Goal: Information Seeking & Learning: Learn about a topic

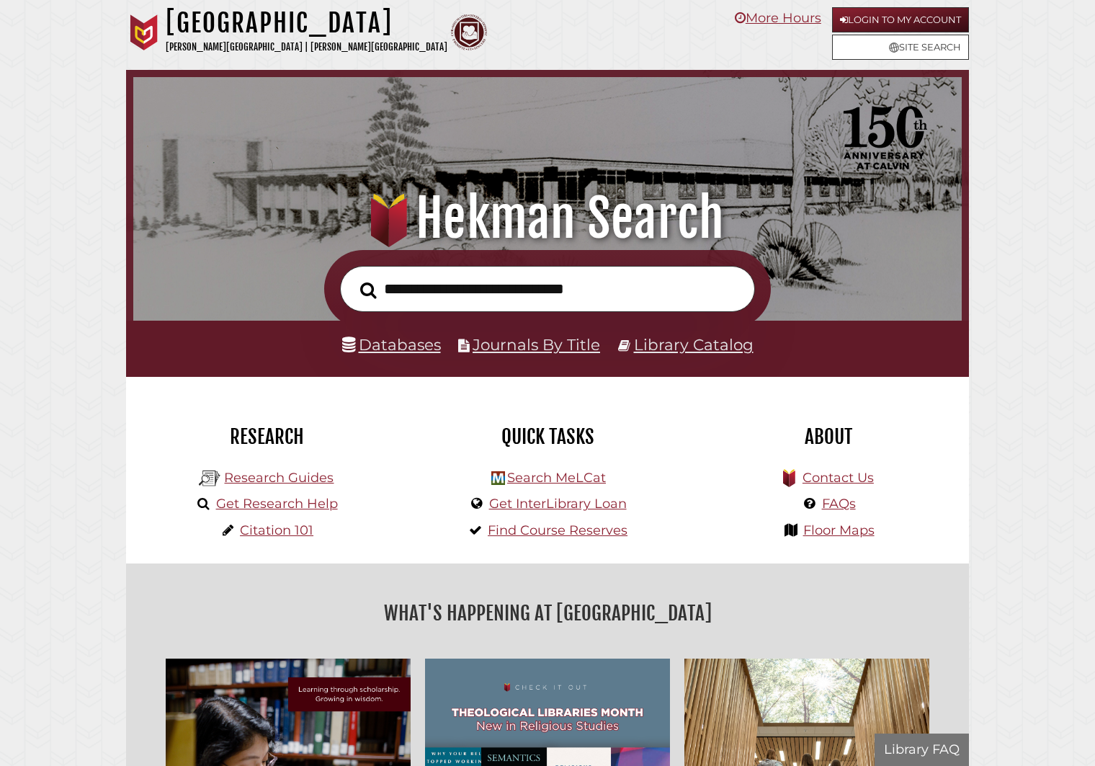
scroll to position [274, 821]
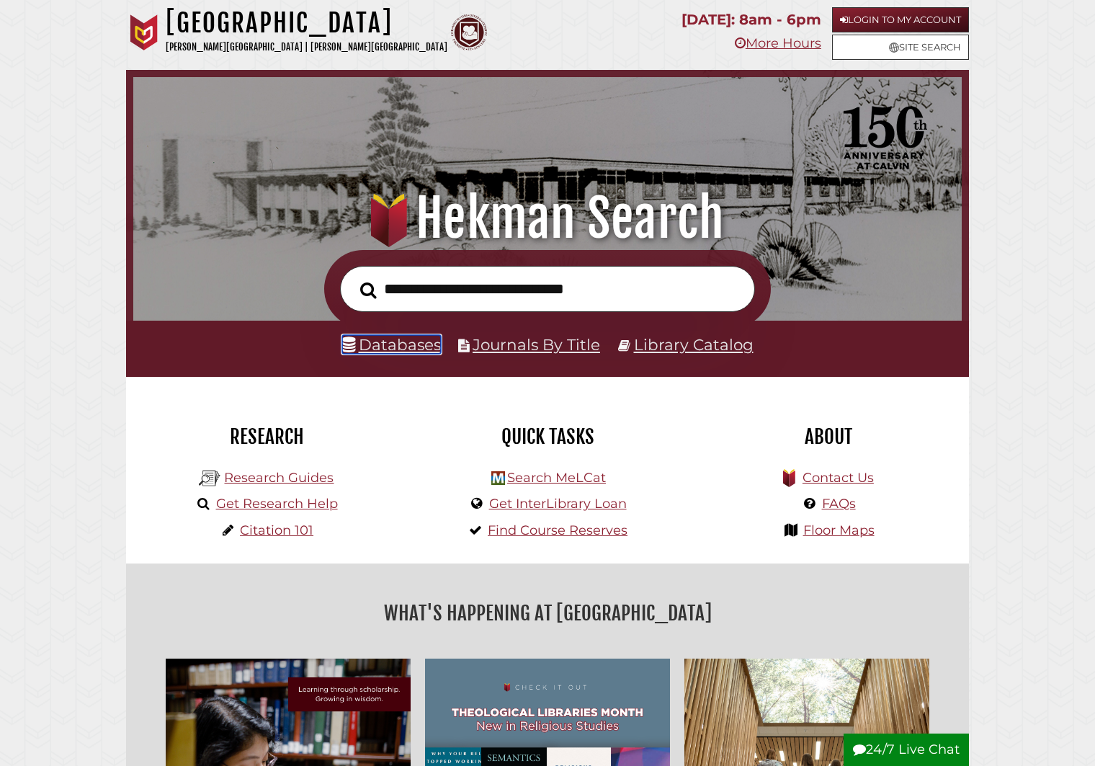
click at [420, 352] on link "Databases" at bounding box center [391, 344] width 99 height 19
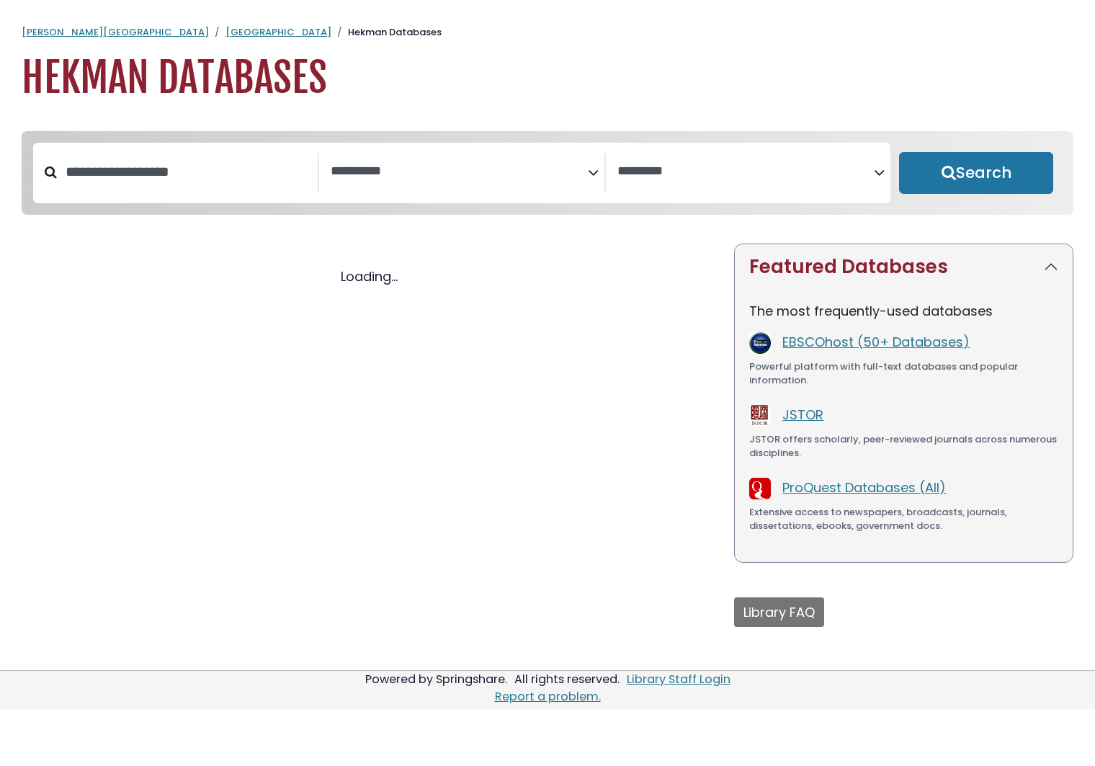
select select "Database Subject Filter"
select select "Database Vendors Filter"
select select "Database Subject Filter"
select select "Database Vendors Filter"
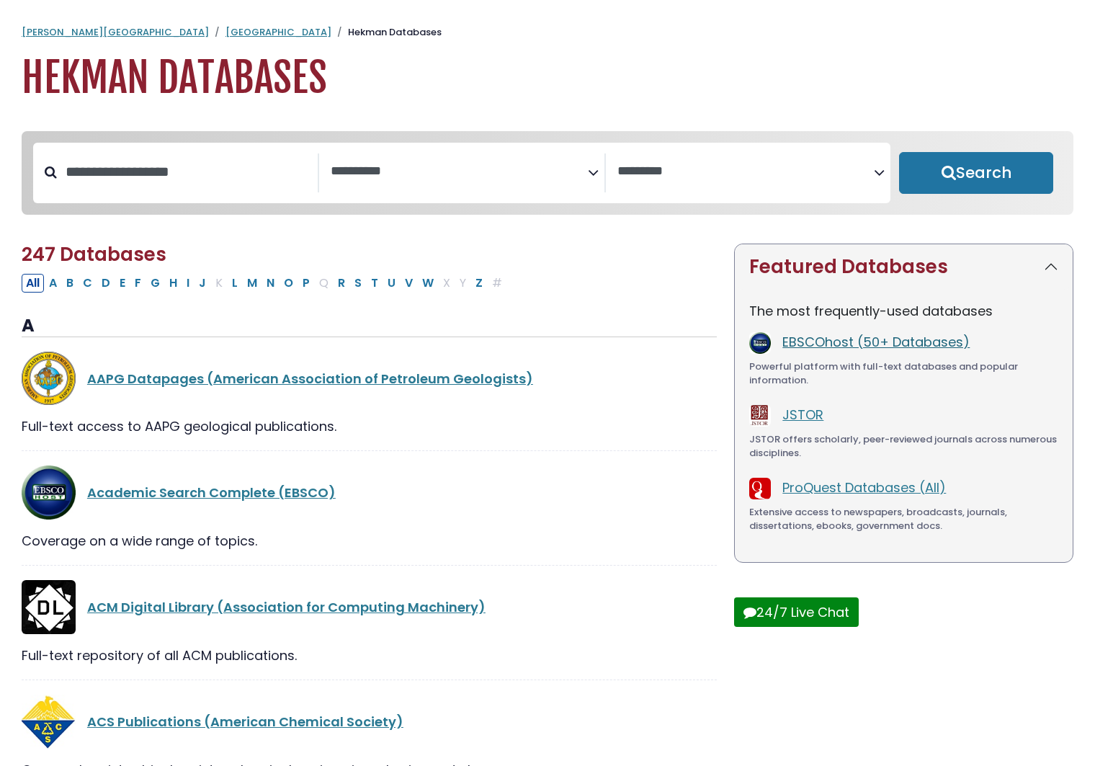
click at [866, 344] on link "EBSCOhost (50+ Databases)" at bounding box center [875, 342] width 187 height 18
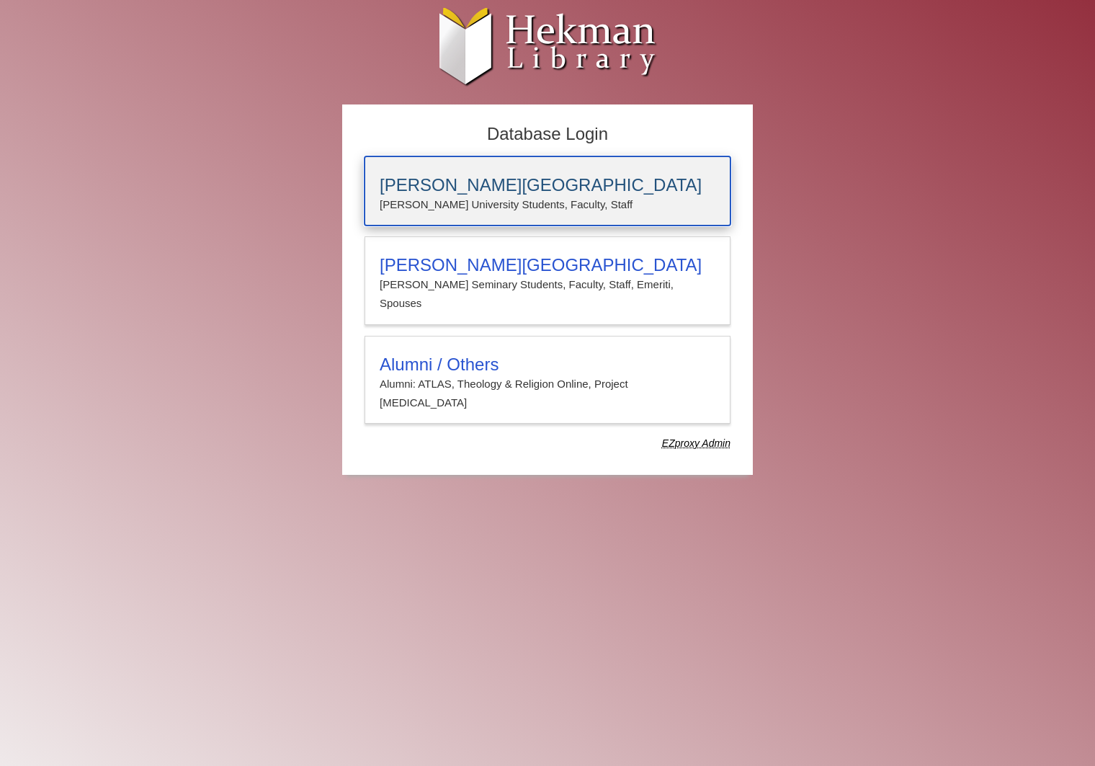
click at [523, 176] on h3 "[PERSON_NAME][GEOGRAPHIC_DATA]" at bounding box center [548, 185] width 336 height 20
